Goal: Check status: Check status

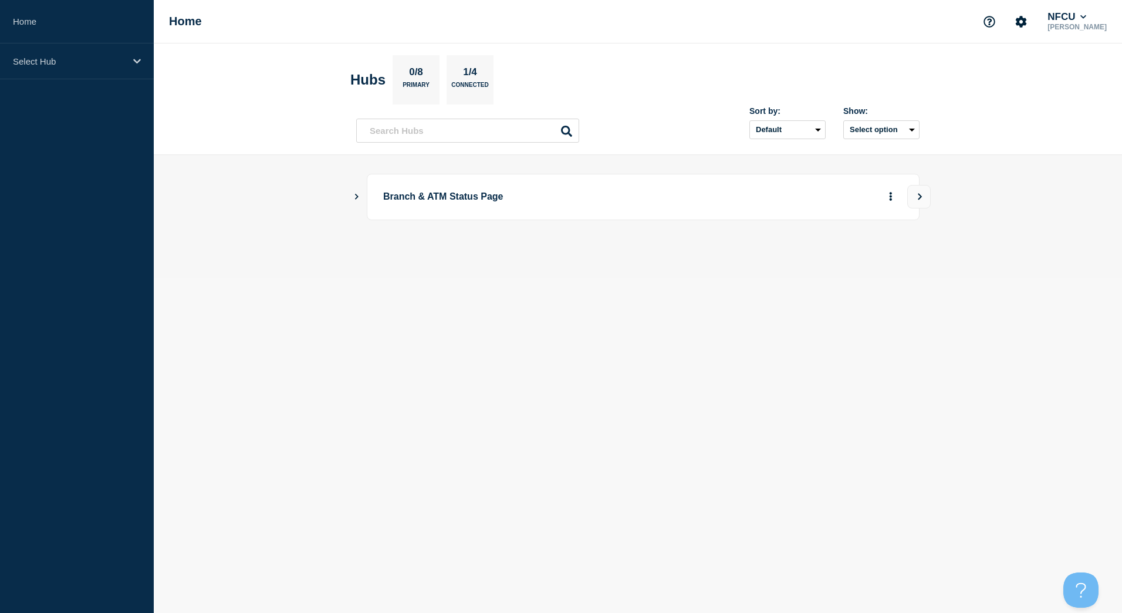
click at [354, 197] on icon "Show Connected Hubs" at bounding box center [357, 196] width 8 height 6
click at [837, 252] on button "See overview" at bounding box center [849, 255] width 62 height 23
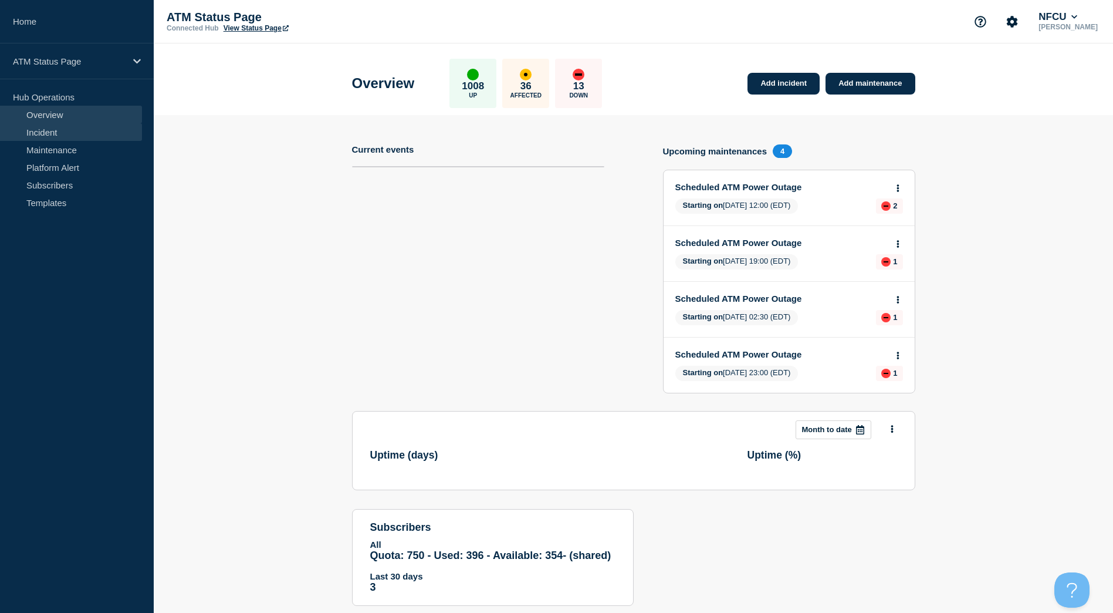
click at [57, 127] on link "Incident" at bounding box center [71, 132] width 142 height 18
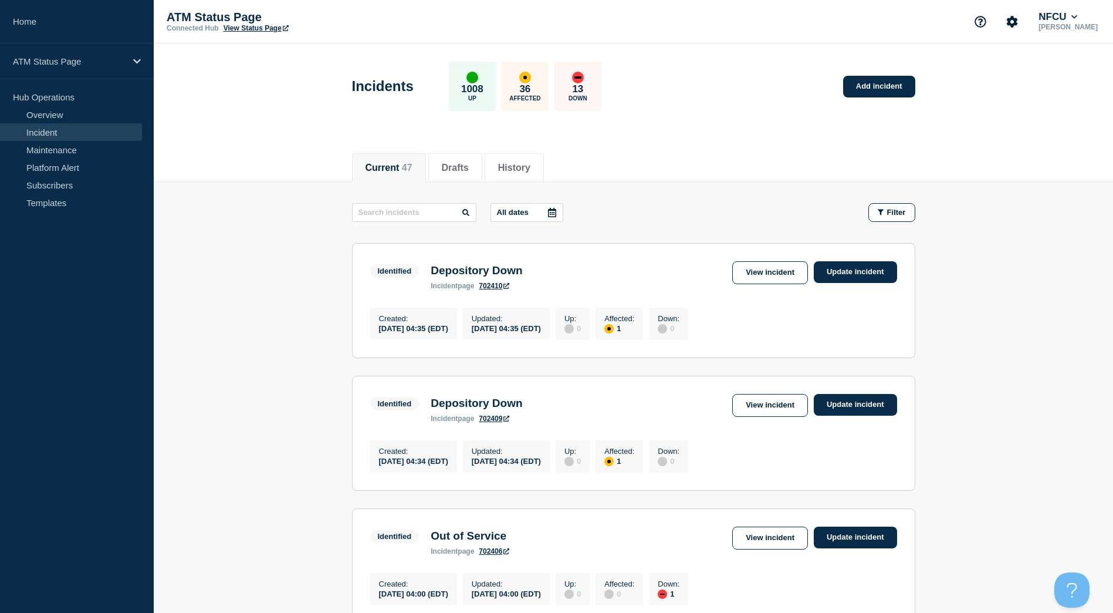
click at [256, 26] on link "View Status Page" at bounding box center [256, 28] width 65 height 8
